Goal: Transaction & Acquisition: Book appointment/travel/reservation

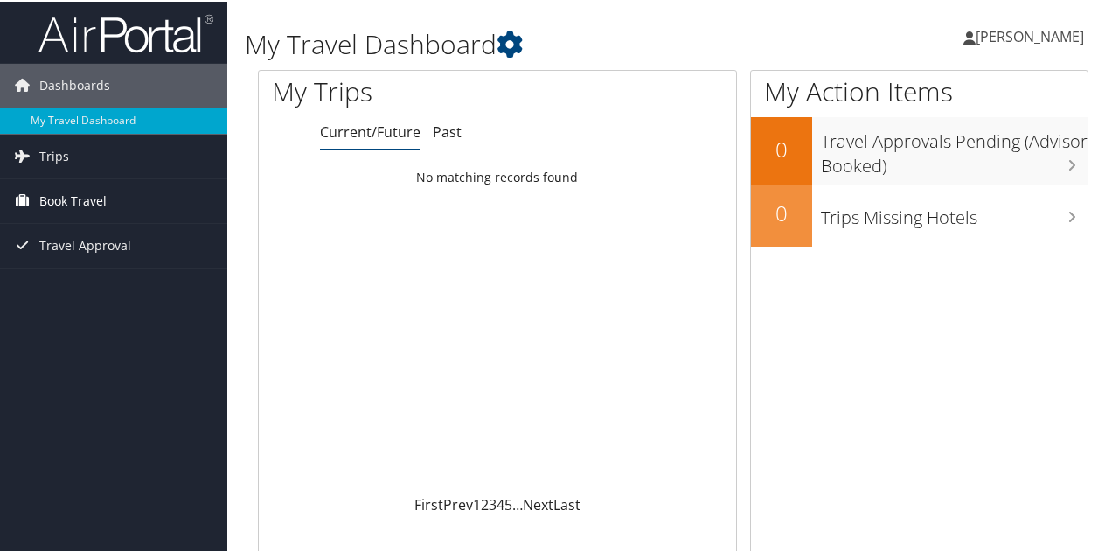
click at [96, 199] on span "Book Travel" at bounding box center [72, 200] width 67 height 44
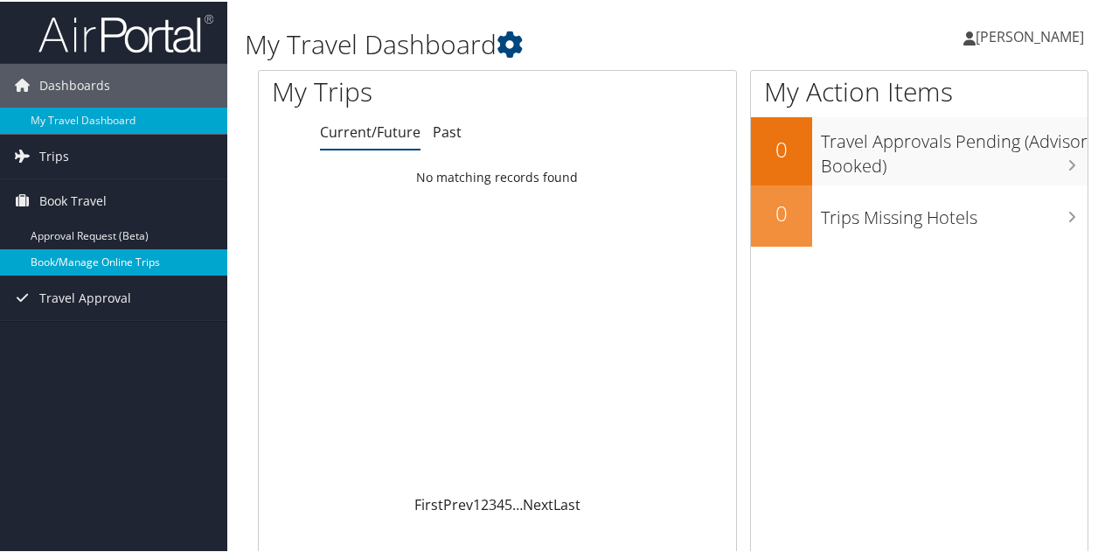
click at [117, 254] on link "Book/Manage Online Trips" at bounding box center [113, 260] width 227 height 26
